Goal: Information Seeking & Learning: Find specific fact

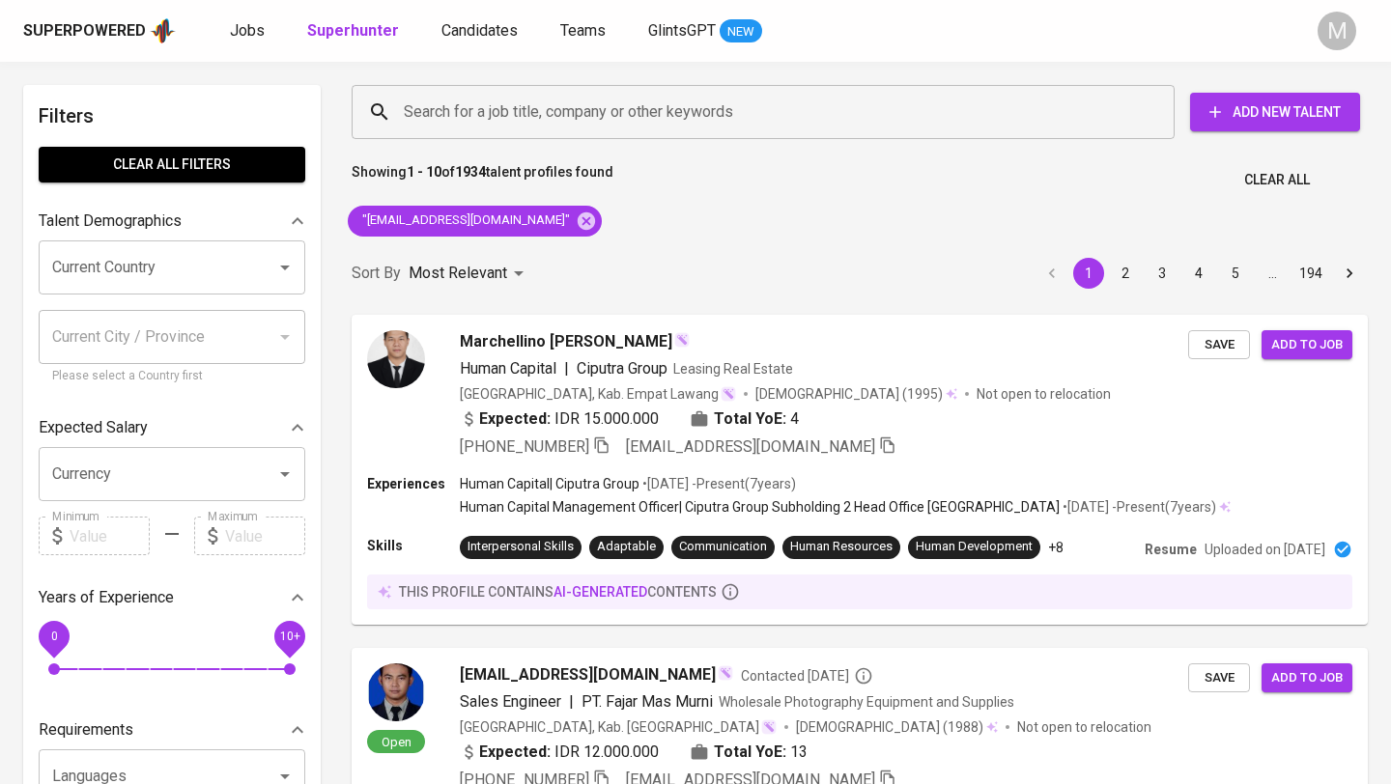
click at [63, 22] on div "Superpowered" at bounding box center [84, 31] width 123 height 22
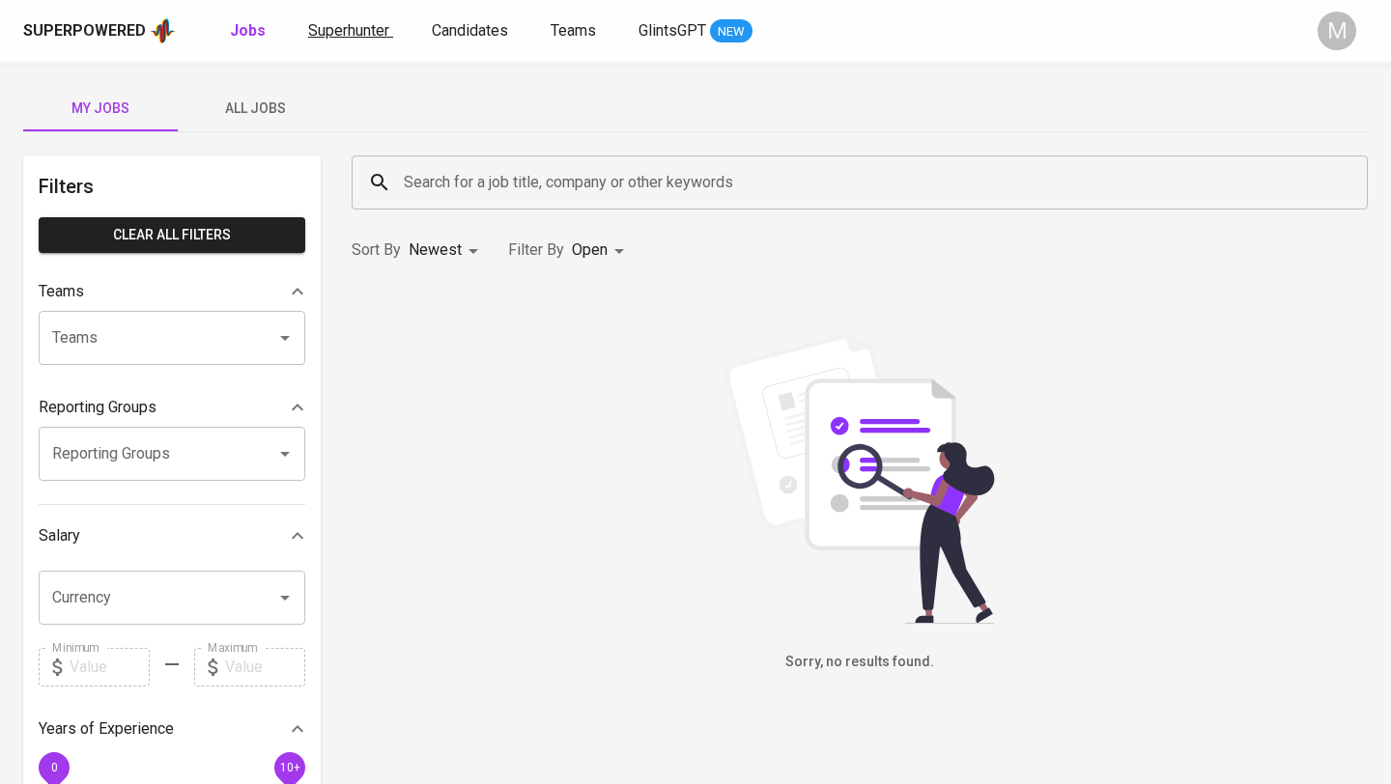
click at [360, 38] on span "Superhunter" at bounding box center [348, 30] width 81 height 18
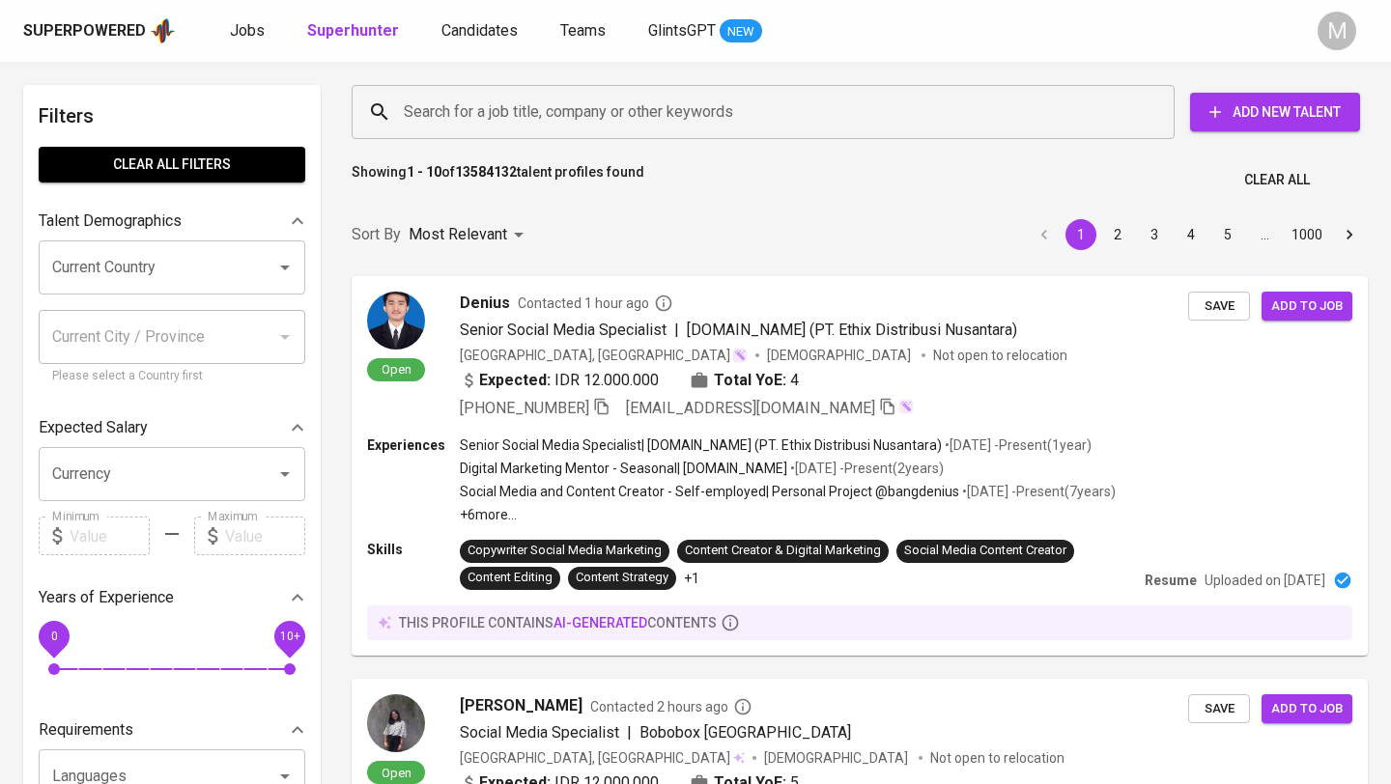
click at [518, 114] on input "Search for a job title, company or other keywords" at bounding box center [768, 112] width 738 height 37
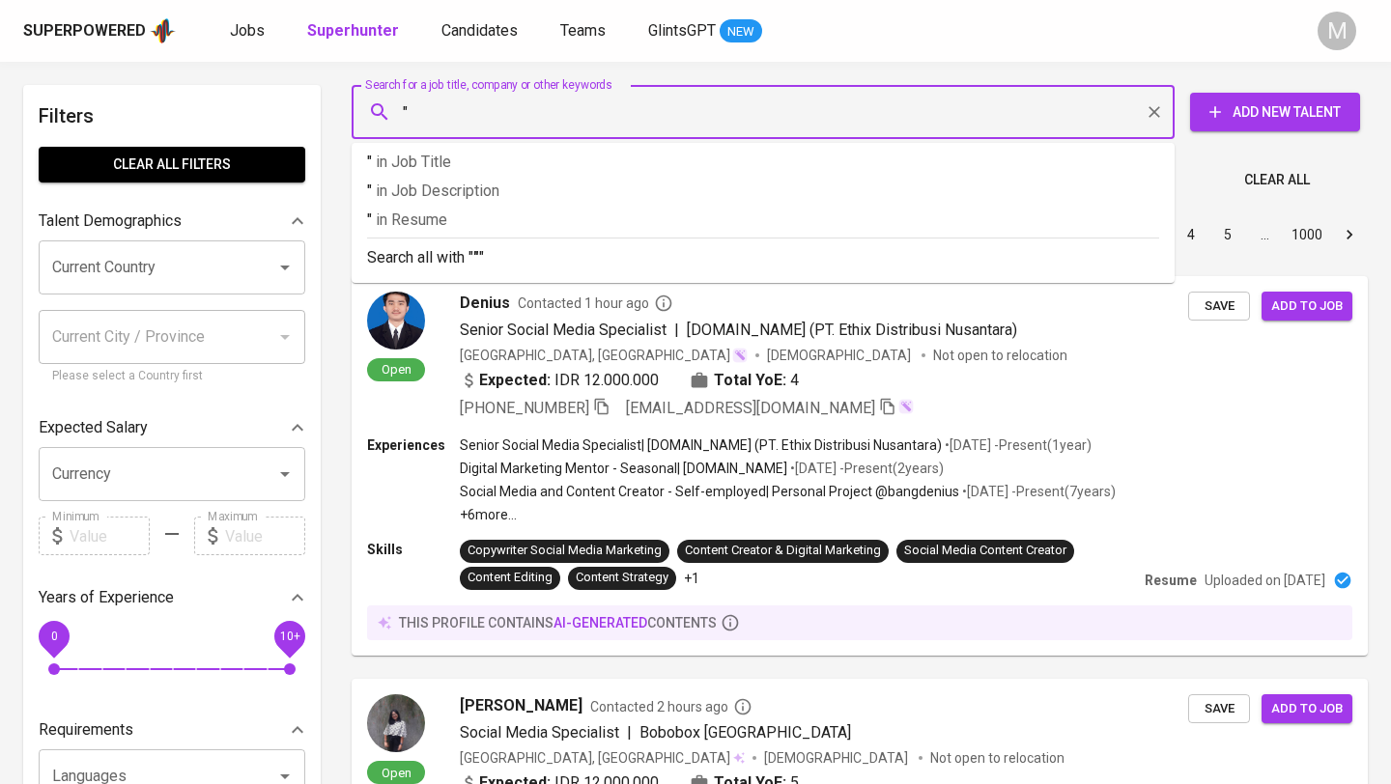
paste input "[EMAIL_ADDRESS][DOMAIN_NAME]"
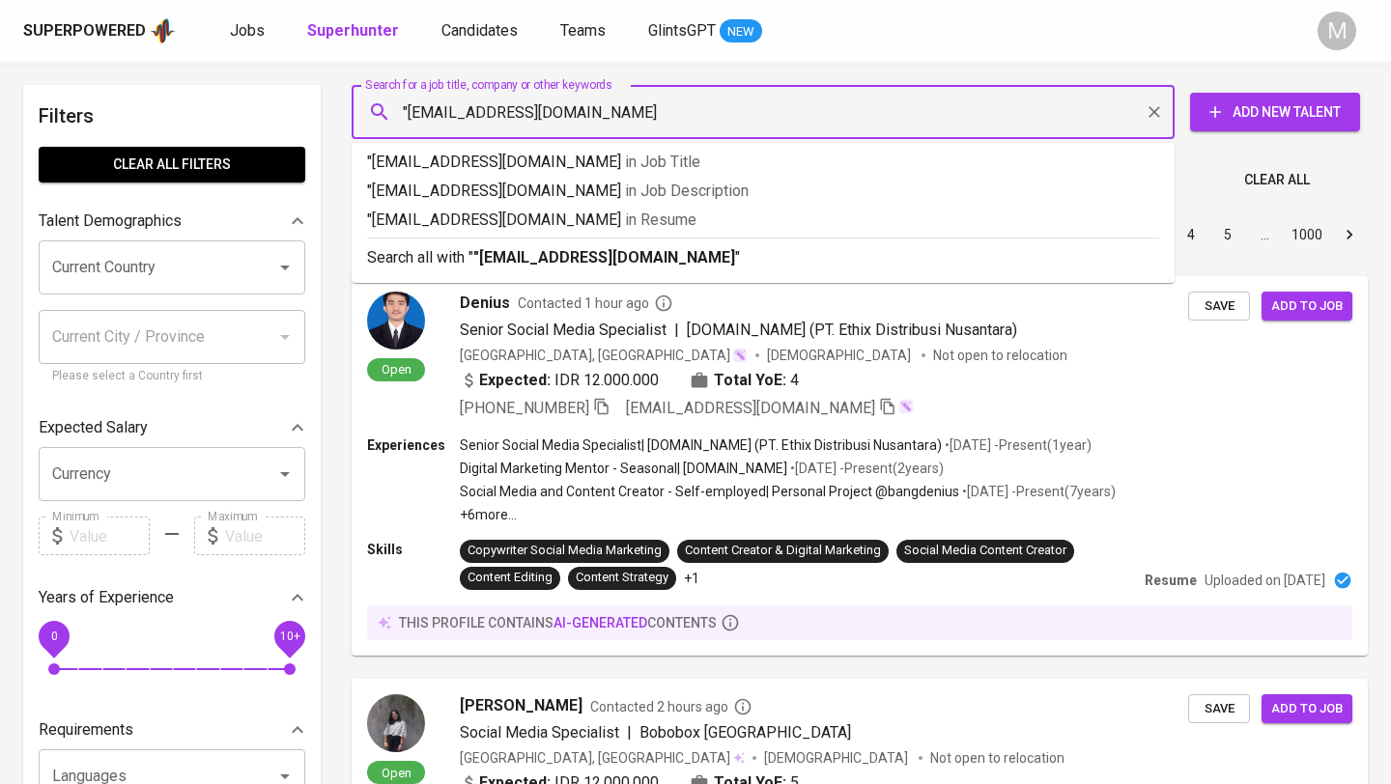
type input ""[EMAIL_ADDRESS][DOMAIN_NAME]""
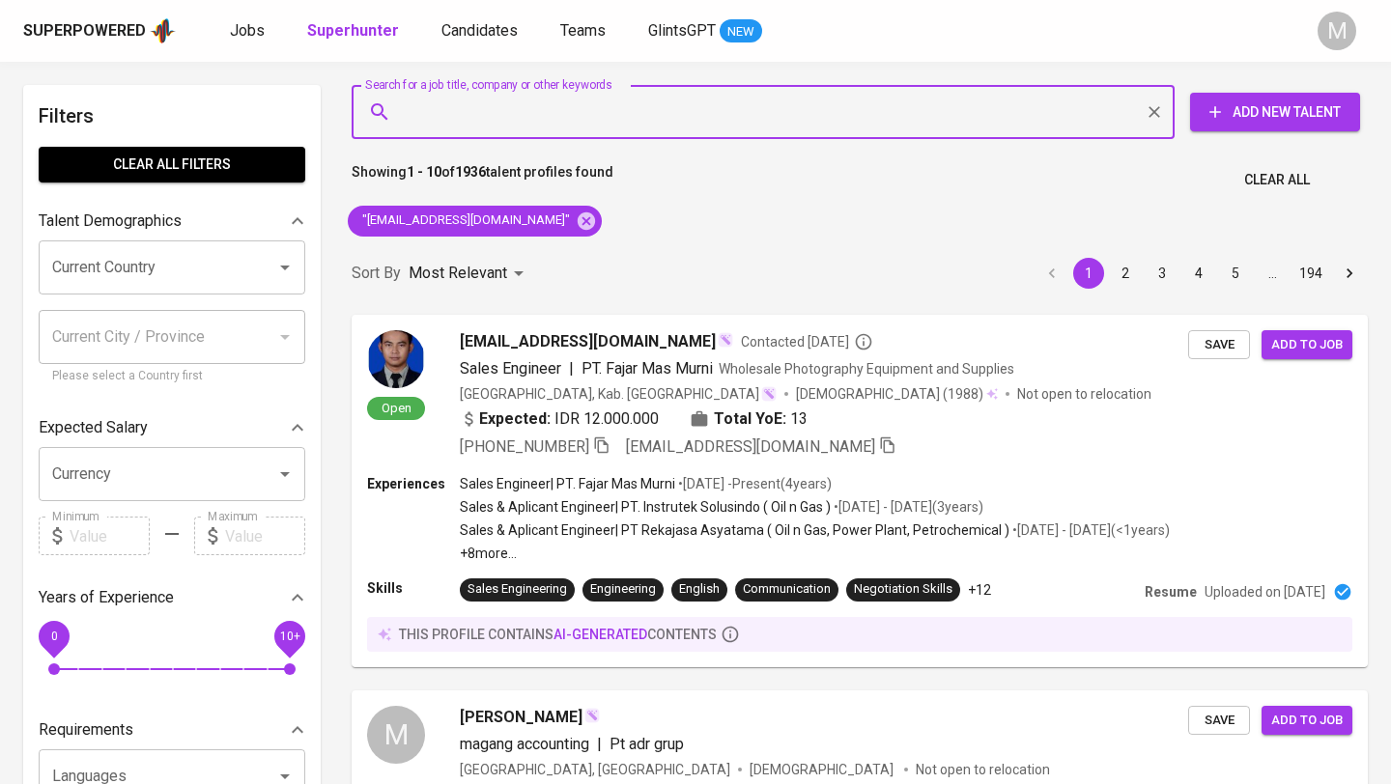
click at [1260, 179] on span "Clear All" at bounding box center [1277, 180] width 66 height 24
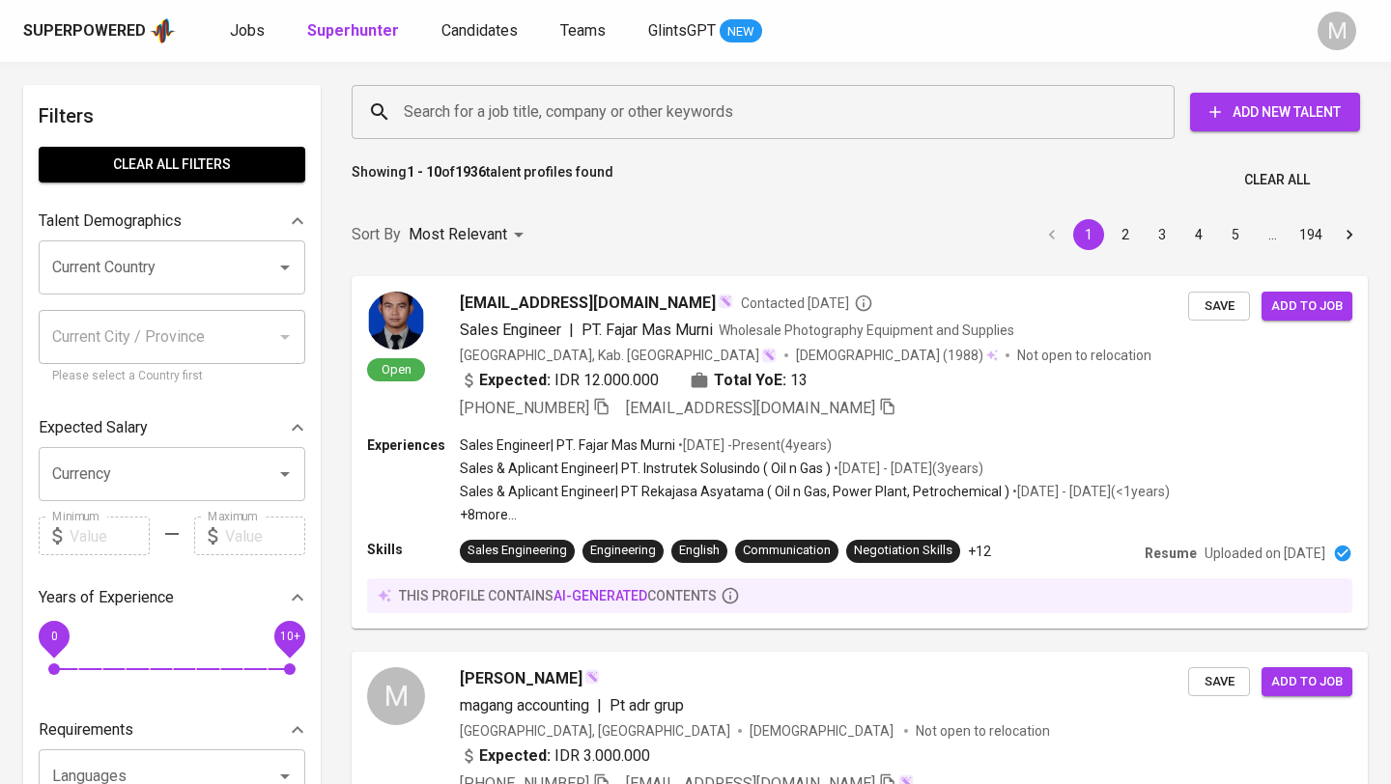
click at [89, 29] on div "Superpowered" at bounding box center [84, 31] width 123 height 22
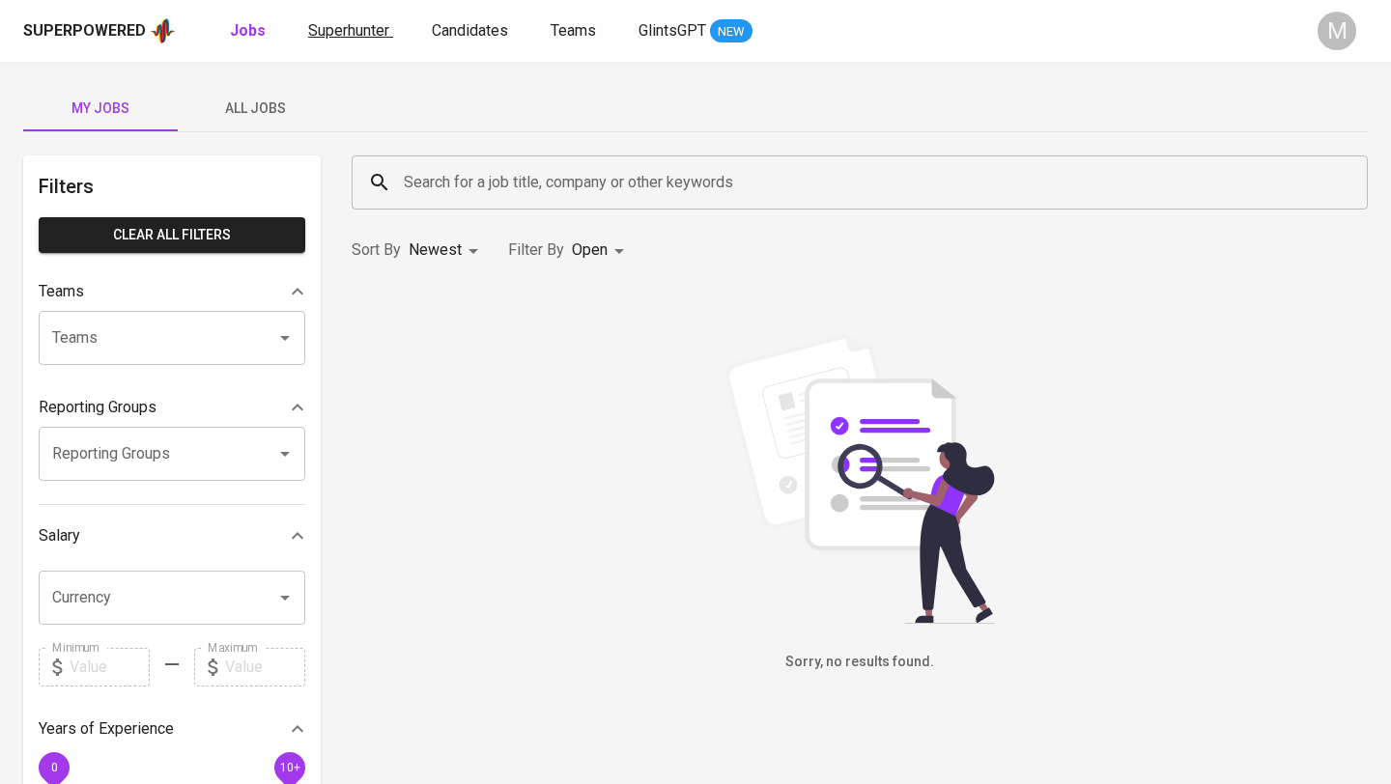
click at [369, 26] on span "Superhunter" at bounding box center [348, 30] width 81 height 18
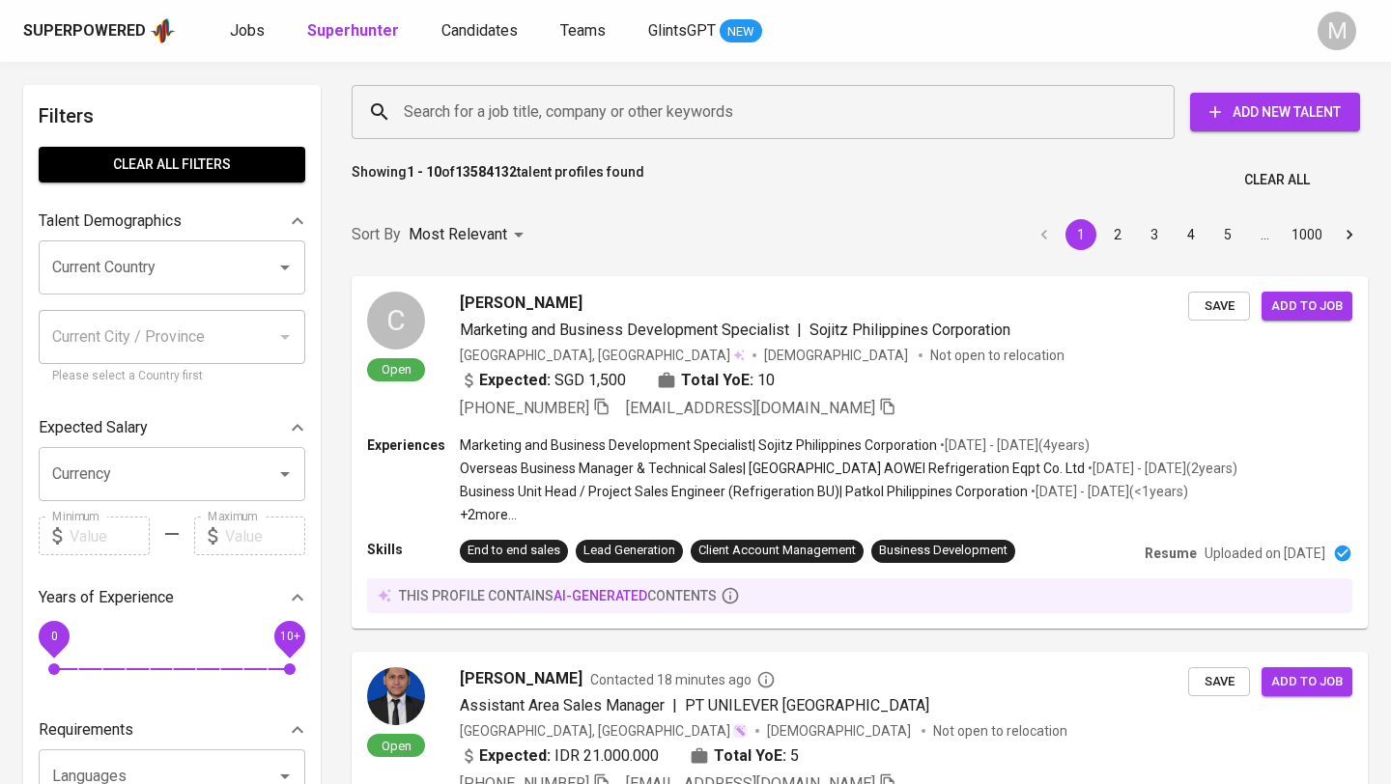
click at [556, 111] on input "Search for a job title, company or other keywords" at bounding box center [768, 112] width 738 height 37
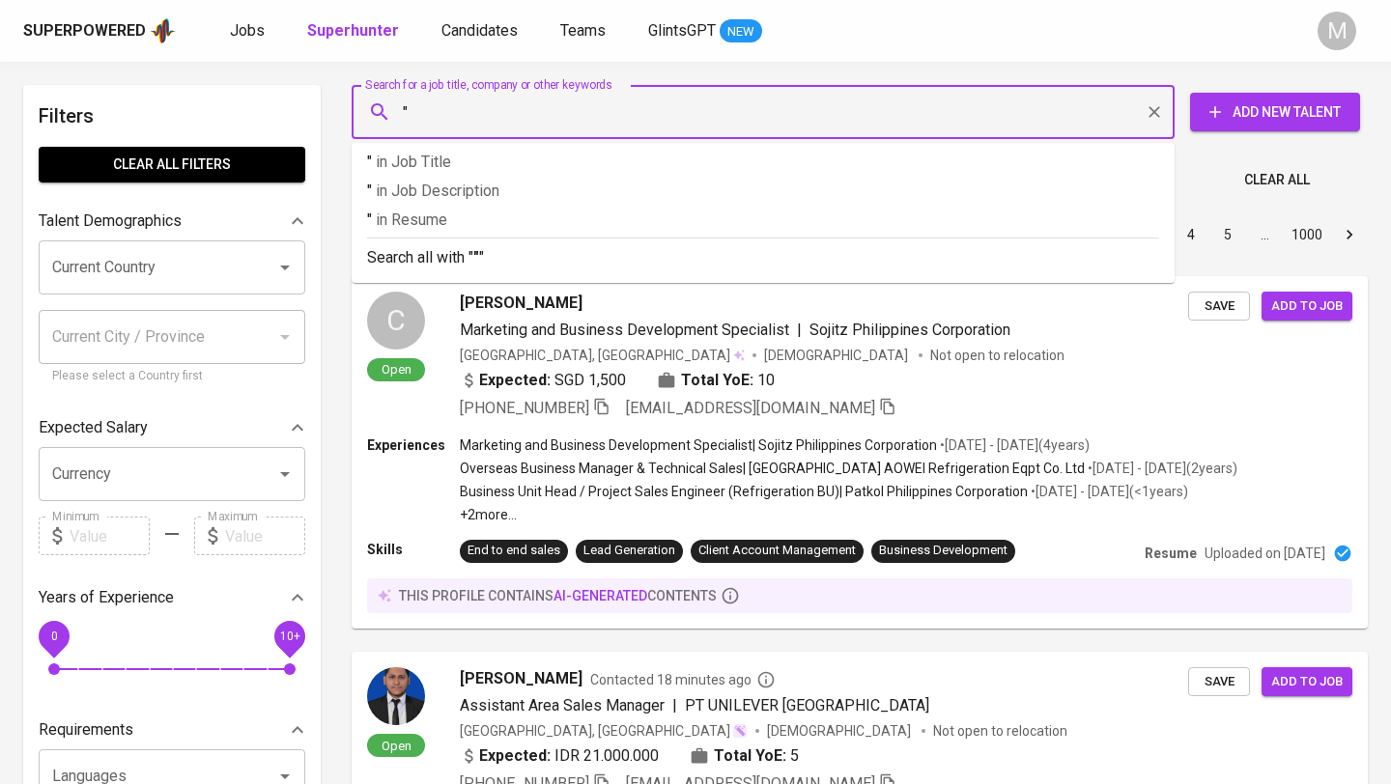
paste input "[EMAIL_ADDRESS][DOMAIN_NAME]"
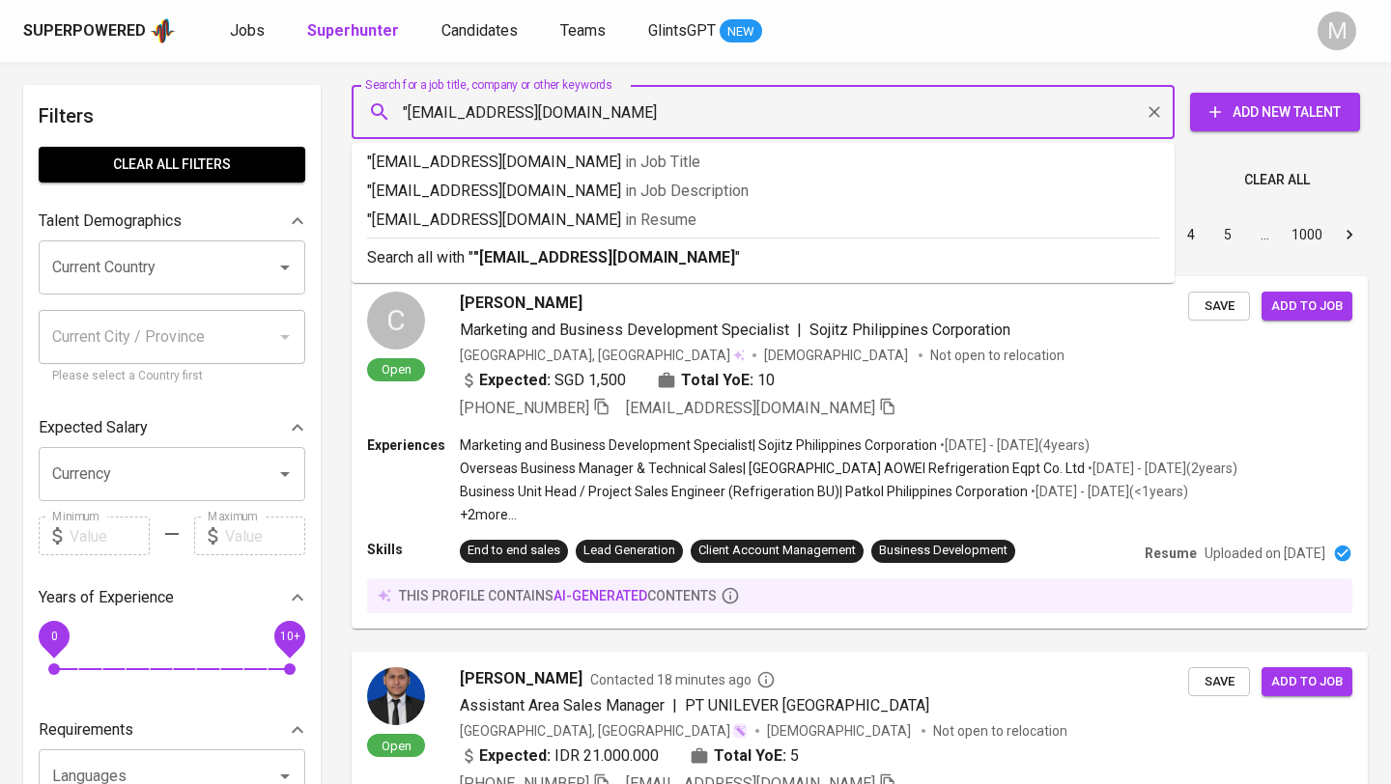
type input ""[EMAIL_ADDRESS][DOMAIN_NAME]""
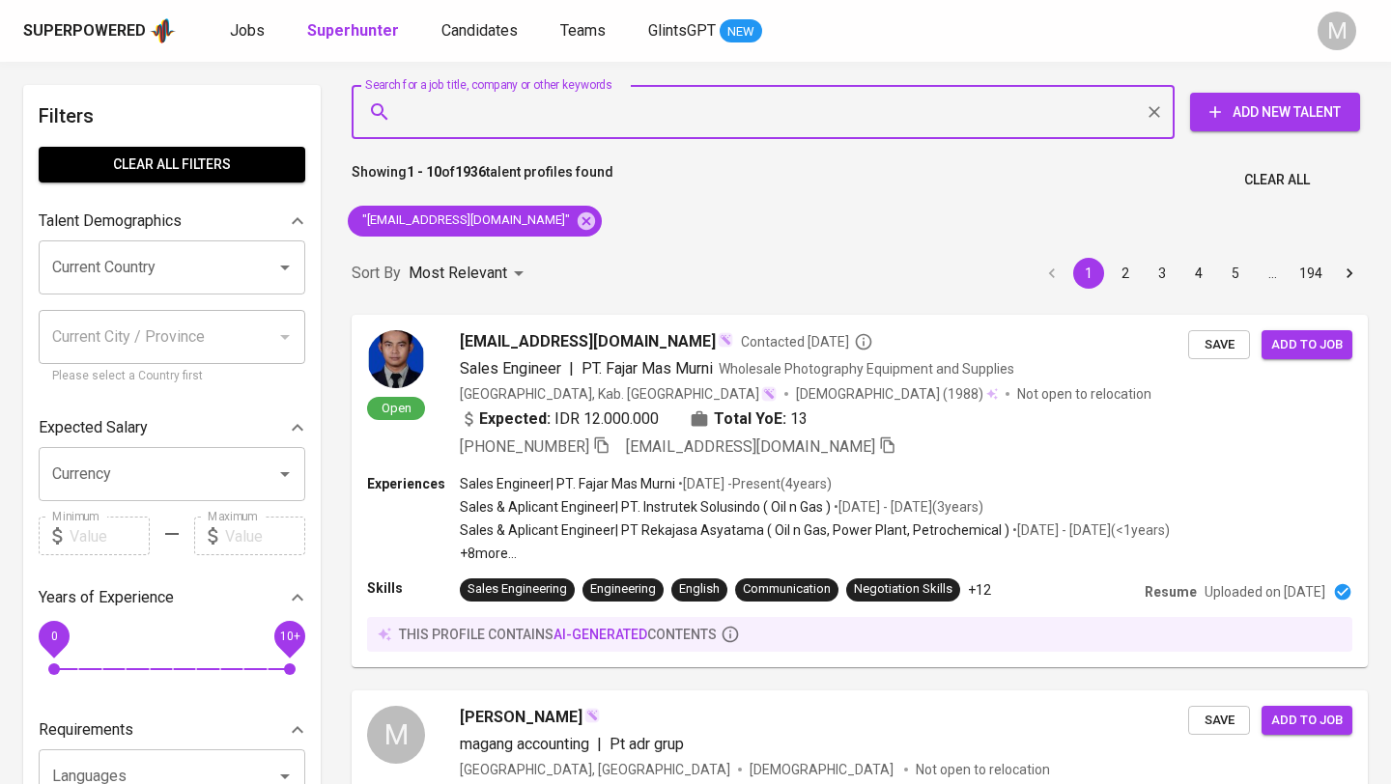
click at [1257, 165] on button "Clear All" at bounding box center [1276, 180] width 81 height 36
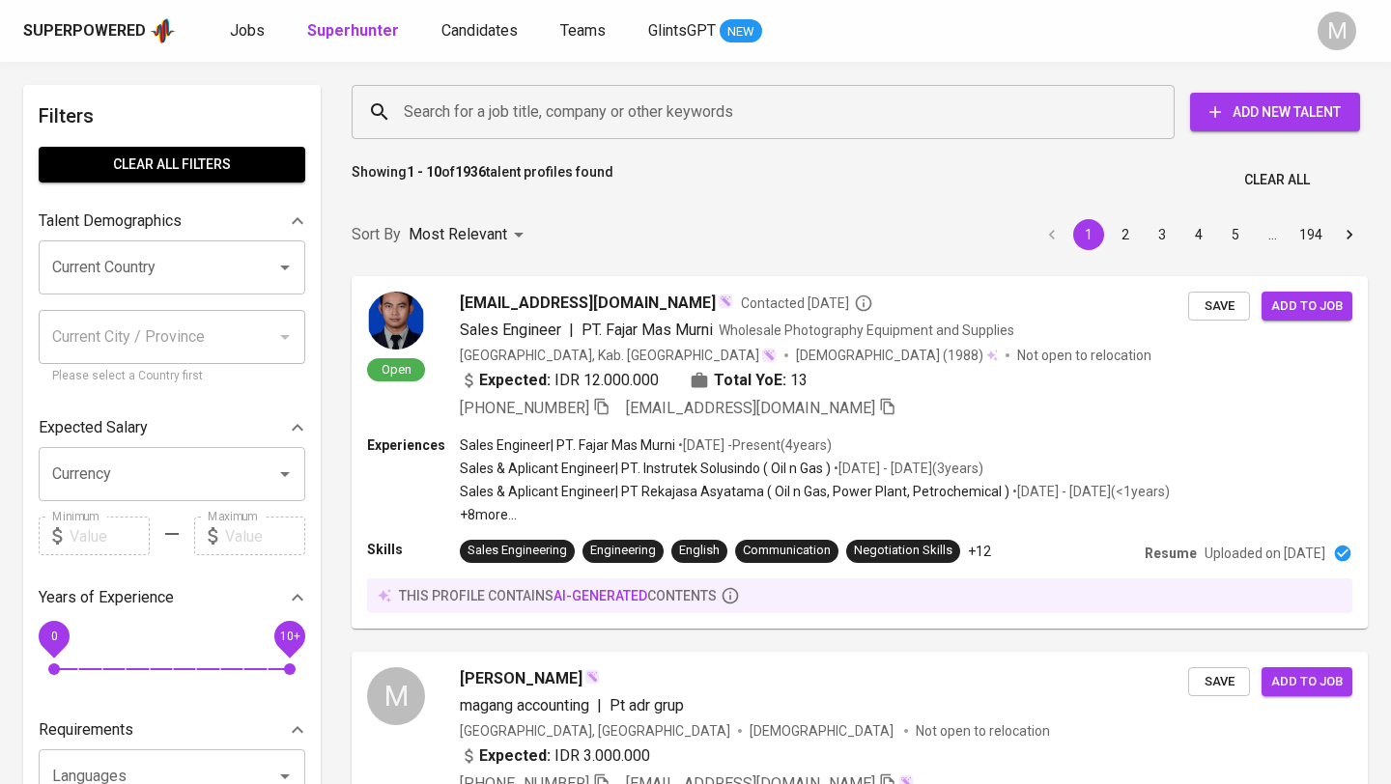
click at [665, 108] on input "Search for a job title, company or other keywords" at bounding box center [768, 112] width 738 height 37
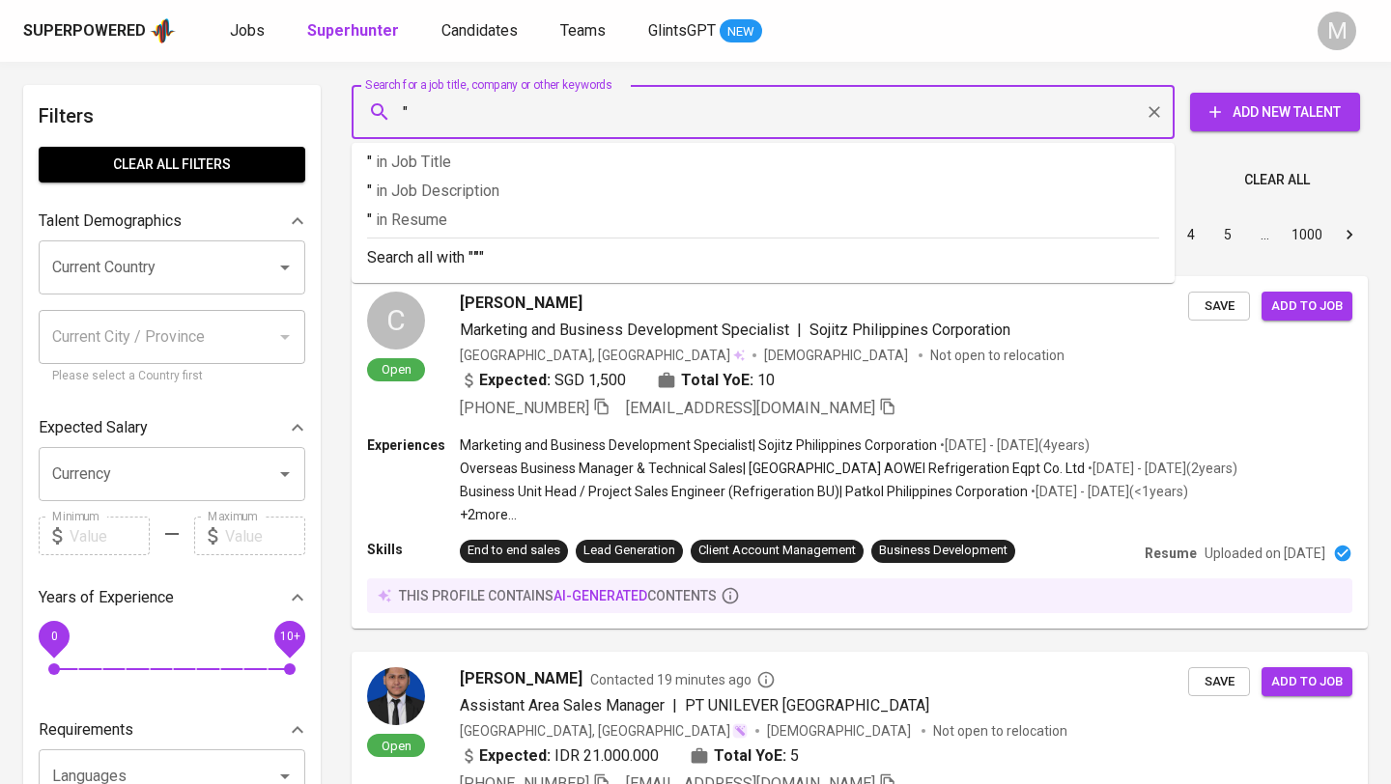
paste input "[PERSON_NAME]"
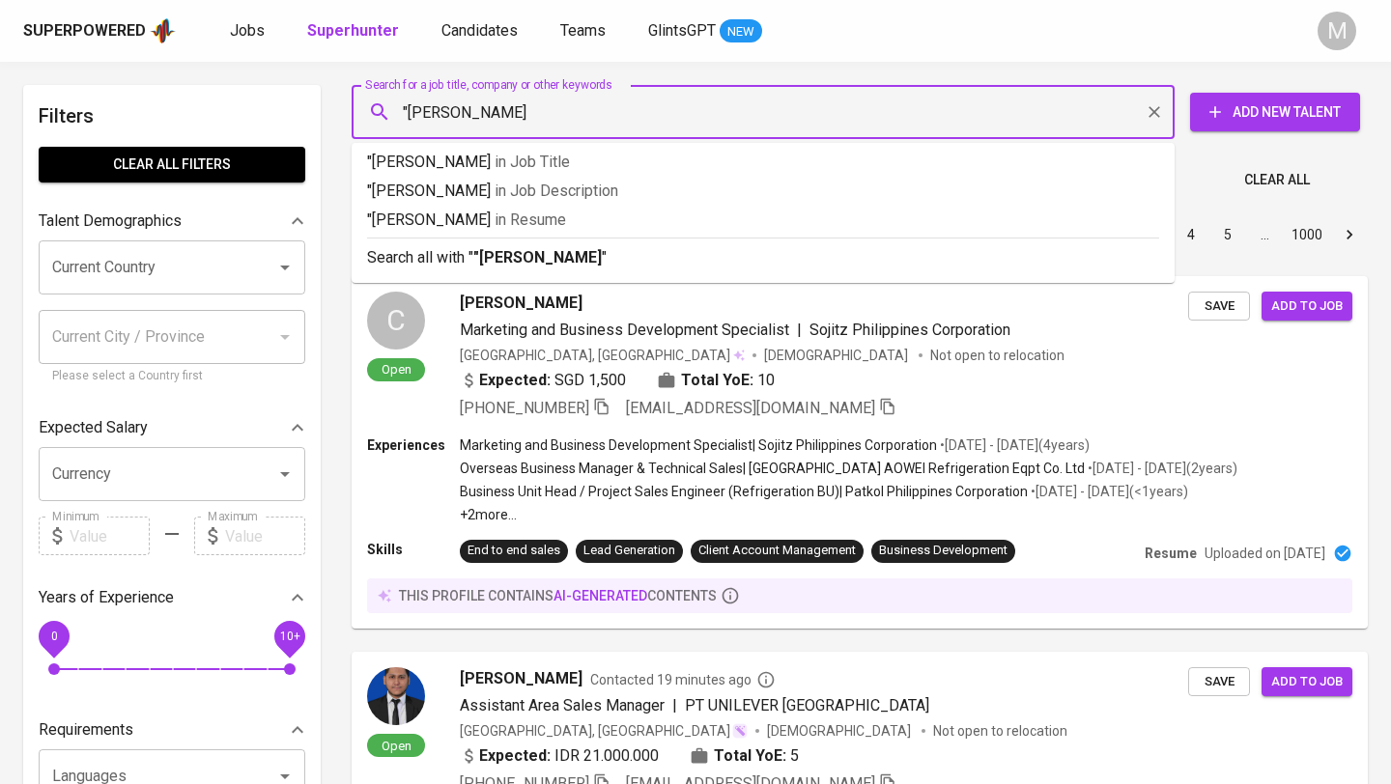
type input ""Evin Destyastuti""
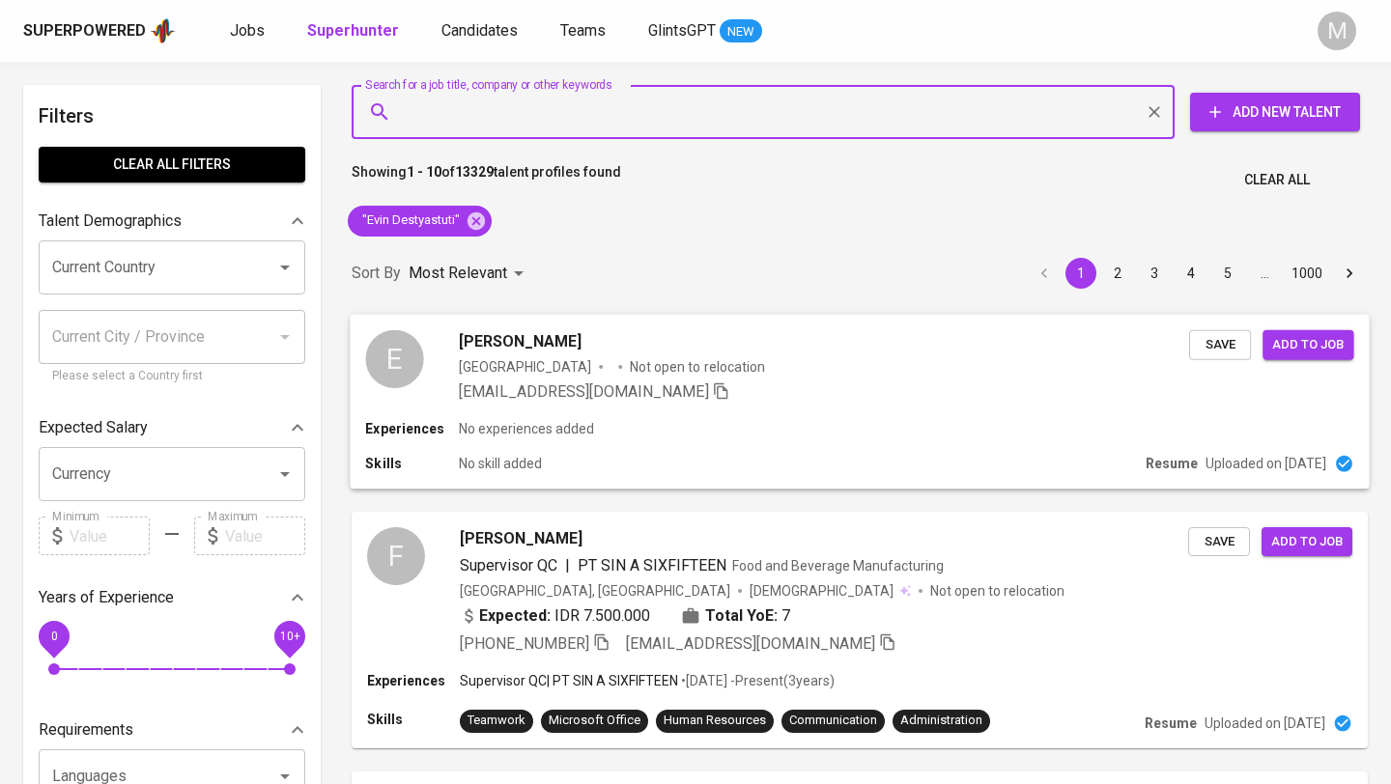
click at [812, 391] on div "[EMAIL_ADDRESS][DOMAIN_NAME]" at bounding box center [824, 391] width 730 height 23
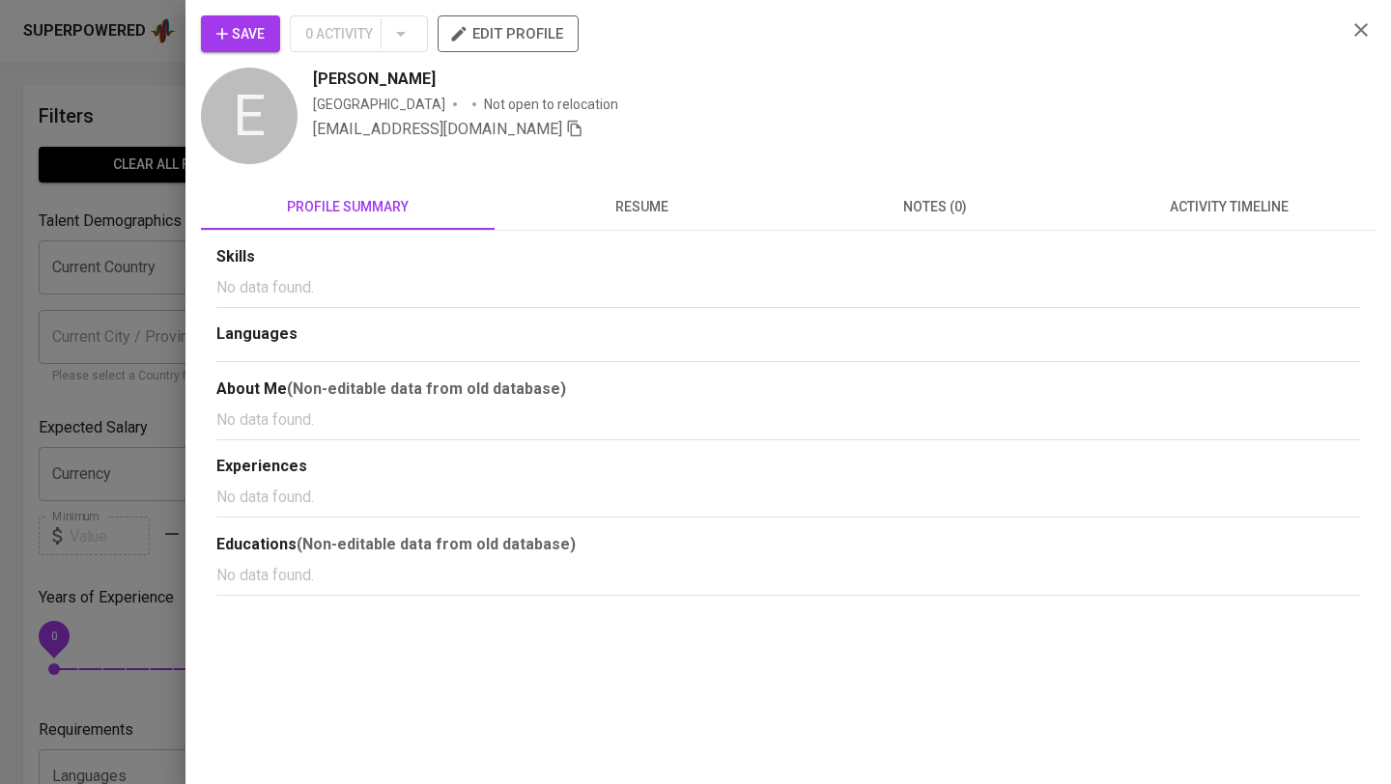
click at [635, 214] on span "resume" at bounding box center [641, 207] width 270 height 24
